Goal: Task Accomplishment & Management: Manage account settings

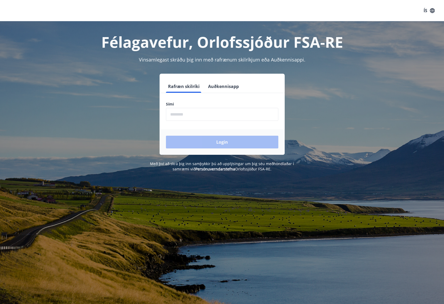
click at [193, 112] on input "phone" at bounding box center [222, 114] width 112 height 13
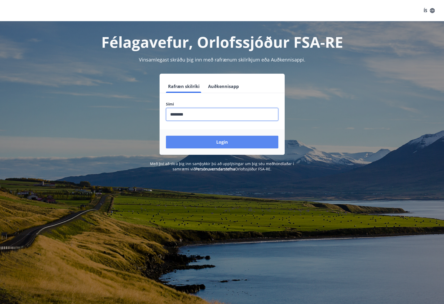
type input "********"
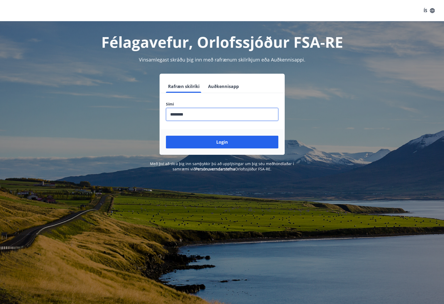
click at [223, 143] on button "Login" at bounding box center [222, 142] width 112 height 13
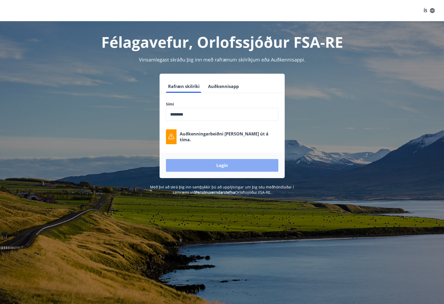
click at [225, 166] on button "Login" at bounding box center [222, 165] width 112 height 13
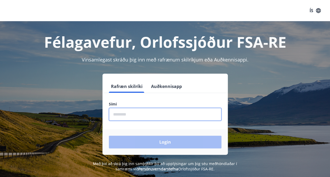
click at [133, 109] on input "phone" at bounding box center [165, 114] width 112 height 13
type input "********"
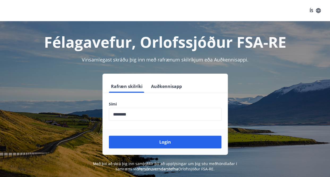
drag, startPoint x: 163, startPoint y: 141, endPoint x: 47, endPoint y: 121, distance: 117.9
click at [47, 121] on div "Rafræn skilríki Auðkennisapp Sími ​ Login" at bounding box center [164, 114] width 317 height 81
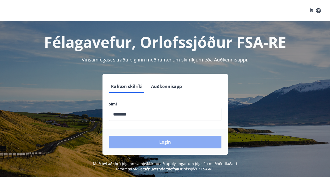
click at [166, 144] on button "Login" at bounding box center [165, 142] width 112 height 13
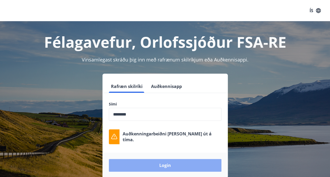
click at [164, 164] on button "Login" at bounding box center [165, 165] width 112 height 13
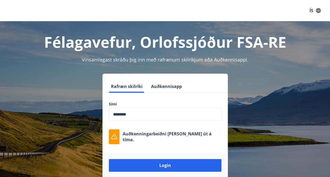
click at [288, 165] on div "Rafræn skilríki Auðkennisapp Sími ​ Auðkenningarbeiðni rann út á tíma. Login" at bounding box center [164, 126] width 317 height 105
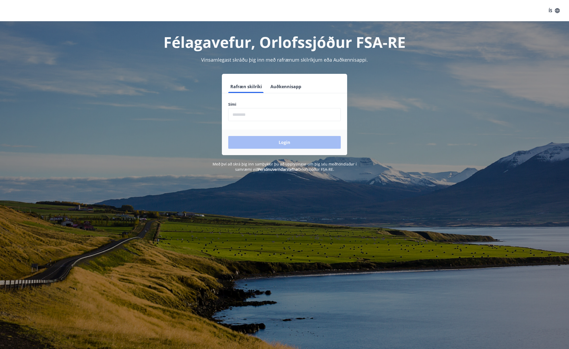
click at [262, 113] on input "phone" at bounding box center [284, 114] width 112 height 13
type input "********"
drag, startPoint x: 177, startPoint y: 154, endPoint x: 181, endPoint y: 153, distance: 3.7
click at [181, 153] on div "Rafræn skilríki Auðkennisapp Sími ​ Login" at bounding box center [284, 114] width 369 height 81
click at [293, 144] on button "Login" at bounding box center [284, 142] width 112 height 13
